Goal: Transaction & Acquisition: Download file/media

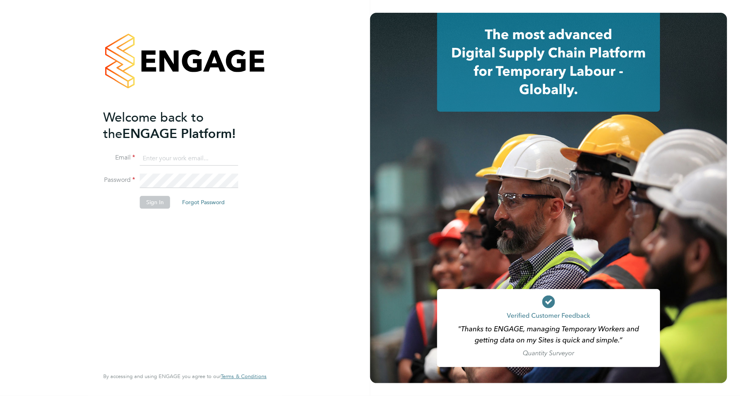
type input "[EMAIL_ADDRESS][PERSON_NAME][DOMAIN_NAME]"
click at [156, 206] on button "Sign In" at bounding box center [155, 202] width 30 height 13
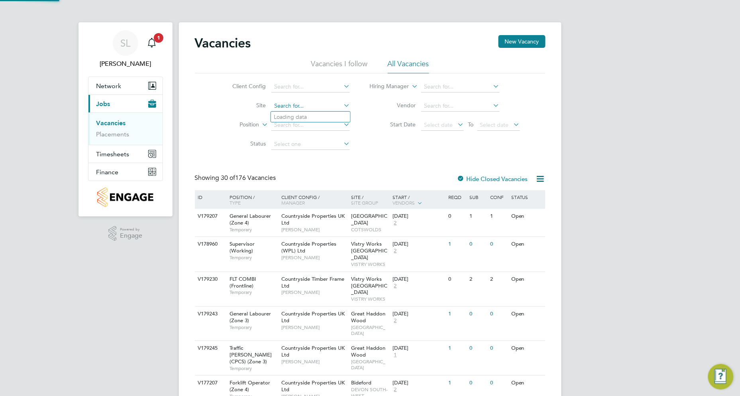
click at [308, 104] on input at bounding box center [310, 105] width 78 height 11
click at [304, 127] on li "Plot 18 Aylesbury" at bounding box center [321, 127] width 100 height 11
type input "Plot 18 Aylesbury"
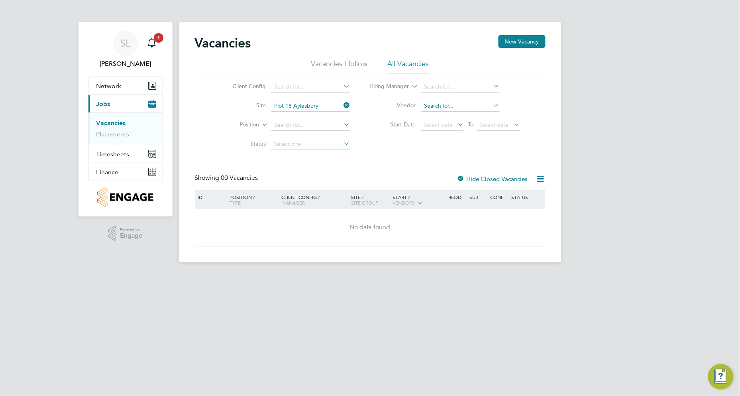
click at [488, 108] on input at bounding box center [460, 105] width 78 height 11
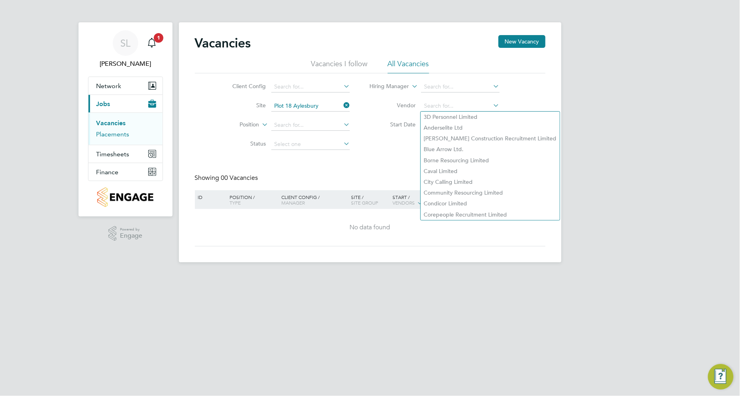
click at [110, 136] on link "Placements" at bounding box center [112, 134] width 33 height 8
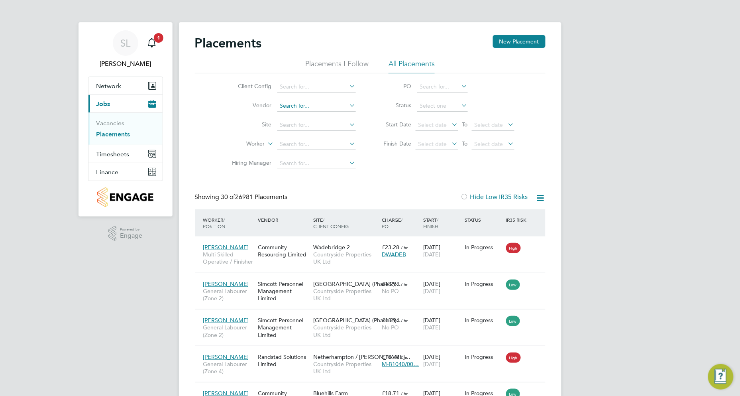
click at [302, 102] on input at bounding box center [316, 105] width 78 height 11
type input "randsta"
click at [333, 90] on input at bounding box center [316, 86] width 78 height 11
click at [324, 179] on li "Countryside Properties UK Ltd" at bounding box center [378, 184] width 204 height 11
type input "Countryside Properties UK Ltd"
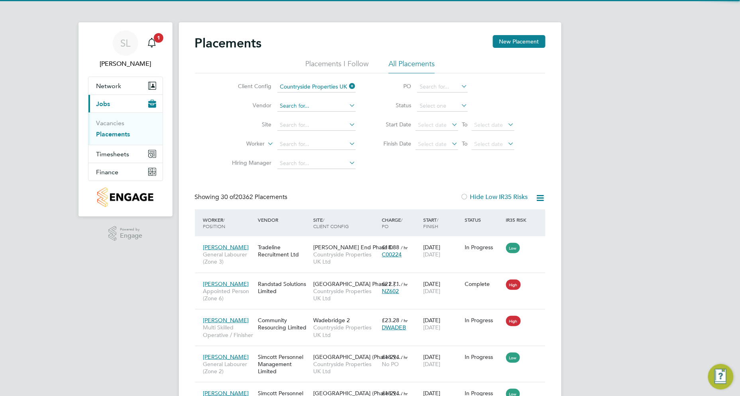
click at [313, 104] on input at bounding box center [316, 105] width 78 height 11
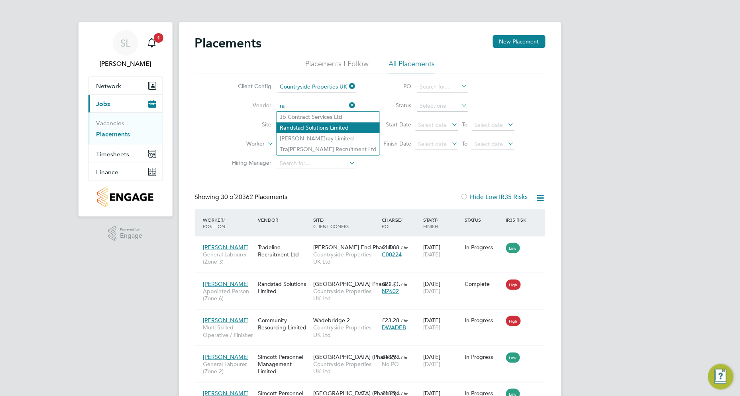
type input "ra"
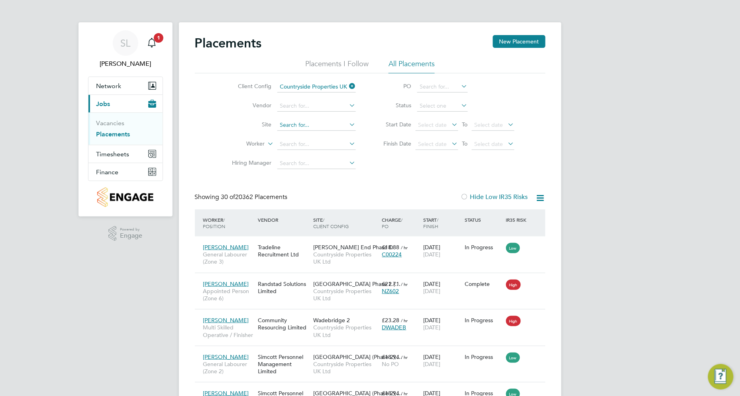
click at [305, 128] on input at bounding box center [316, 125] width 78 height 11
click at [314, 105] on input at bounding box center [316, 105] width 78 height 11
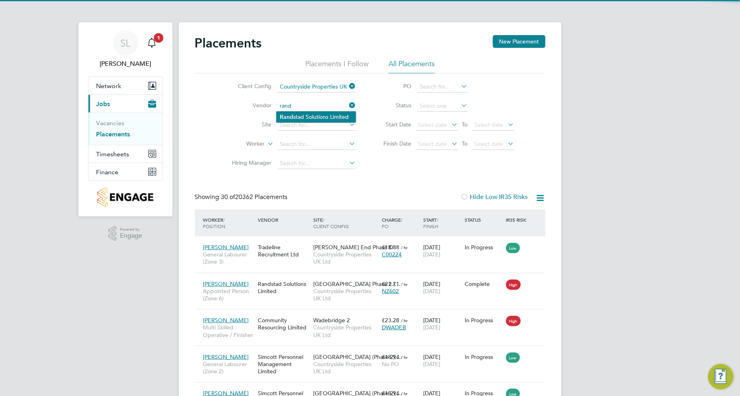
type input "rand"
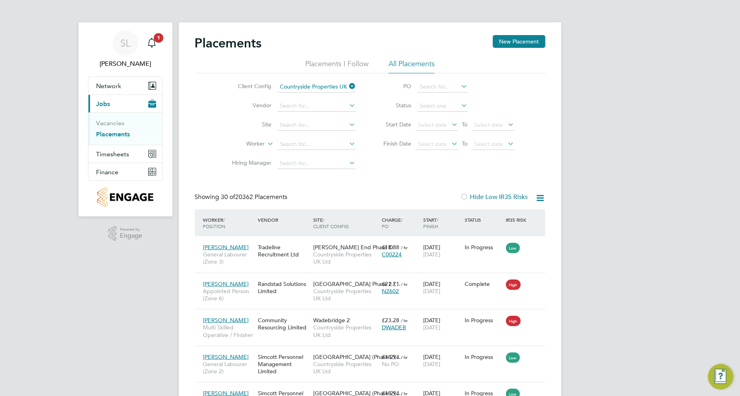
click at [316, 107] on input at bounding box center [316, 105] width 78 height 11
type input "rand"
click at [314, 124] on input at bounding box center [316, 125] width 78 height 11
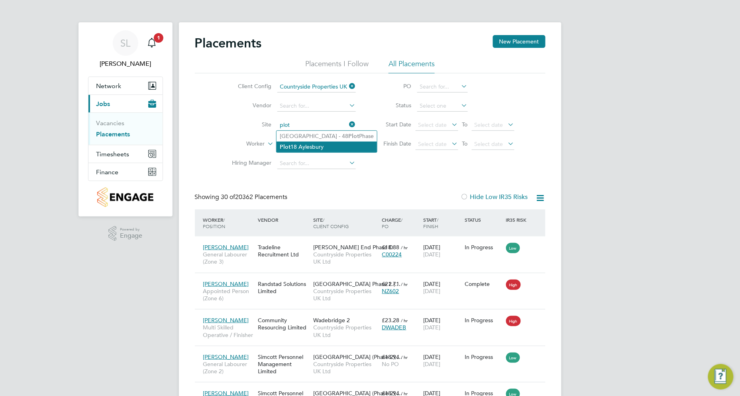
click at [312, 144] on li "Plot 18 Aylesbury" at bounding box center [326, 146] width 100 height 11
type input "Plot 18 Aylesbury"
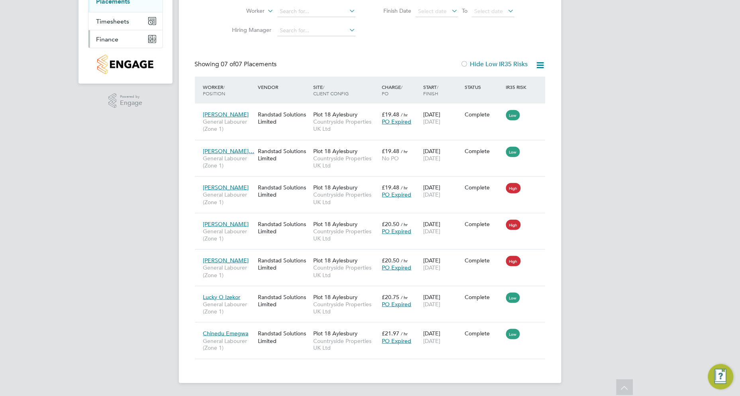
click at [153, 37] on icon "Main navigation" at bounding box center [153, 36] width 3 height 3
click at [114, 30] on li "Invoices & Credit Notes" at bounding box center [126, 30] width 60 height 16
drag, startPoint x: 114, startPoint y: 30, endPoint x: 105, endPoint y: 30, distance: 8.8
click at [106, 29] on link "Invoices & Credit Notes" at bounding box center [121, 30] width 50 height 16
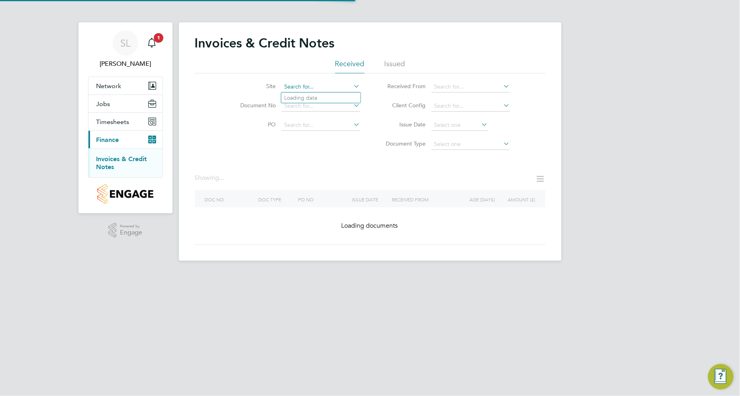
click at [325, 86] on input at bounding box center [321, 86] width 78 height 11
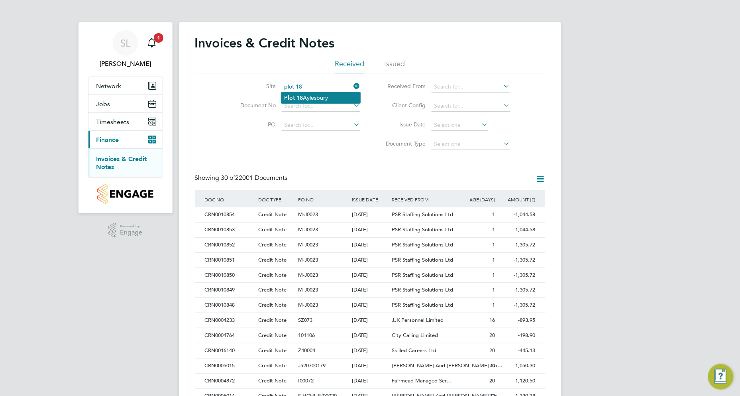
click at [322, 92] on li "Plot 18 Aylesbury" at bounding box center [320, 97] width 79 height 11
type input "Plot 18 Aylesbury"
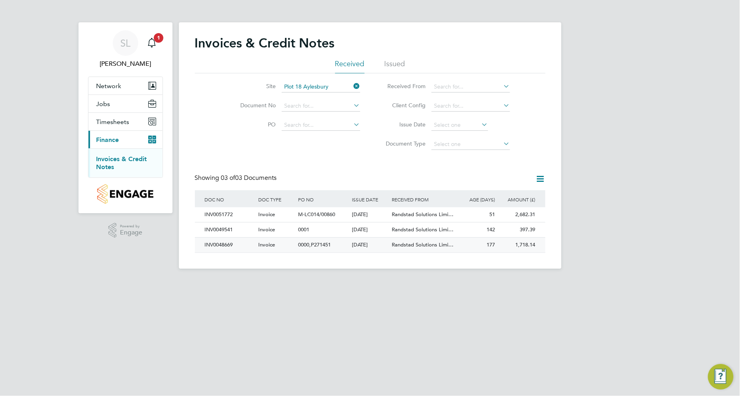
click at [219, 241] on div "INV0048669" at bounding box center [229, 244] width 53 height 15
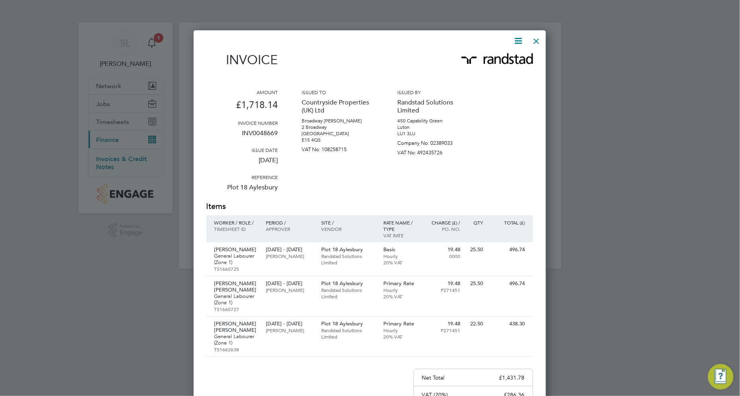
click at [517, 42] on icon at bounding box center [518, 41] width 10 height 10
click at [507, 58] on li "Download Invoice" at bounding box center [493, 59] width 55 height 11
click at [710, 104] on div at bounding box center [370, 198] width 740 height 396
click at [643, 203] on div at bounding box center [370, 198] width 740 height 396
click at [535, 43] on div at bounding box center [536, 39] width 14 height 14
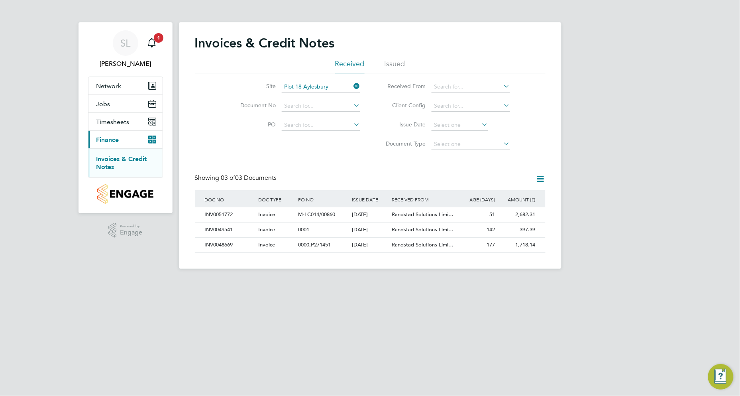
click at [646, 192] on div "SL [PERSON_NAME] Notifications 1 Applications: Network Team Members Sites Worke…" at bounding box center [370, 140] width 740 height 281
